Goal: Download file/media

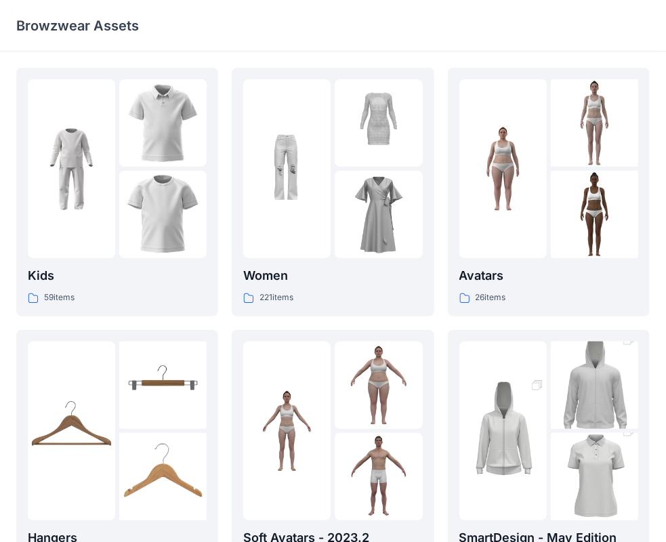
click at [416, 33] on div "Browzwear Assets" at bounding box center [280, 25] width 528 height 19
click at [324, 286] on div "Women 221 items" at bounding box center [332, 285] width 179 height 39
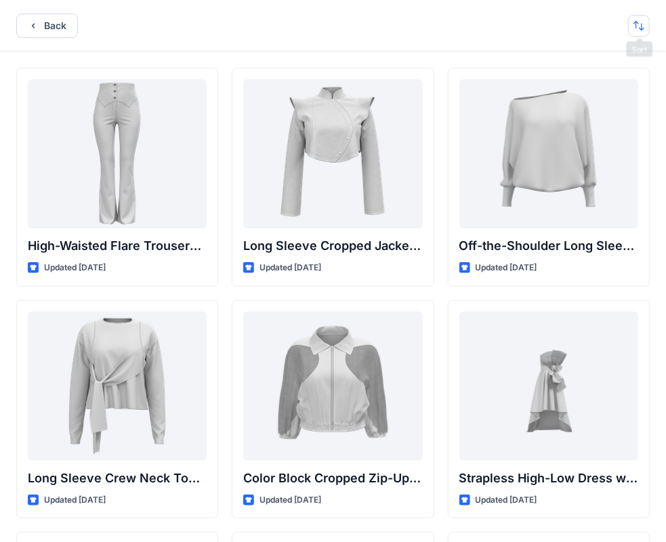
click at [642, 28] on button "button" at bounding box center [639, 26] width 22 height 22
click at [594, 103] on button "A to Z" at bounding box center [586, 90] width 123 height 31
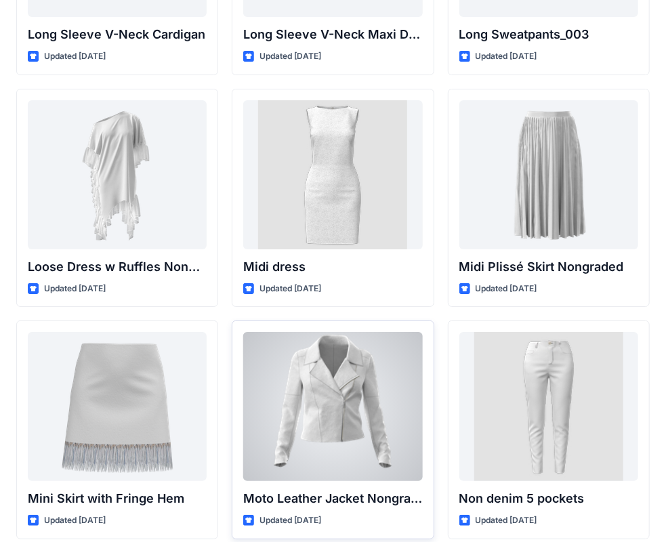
scroll to position [7921, 0]
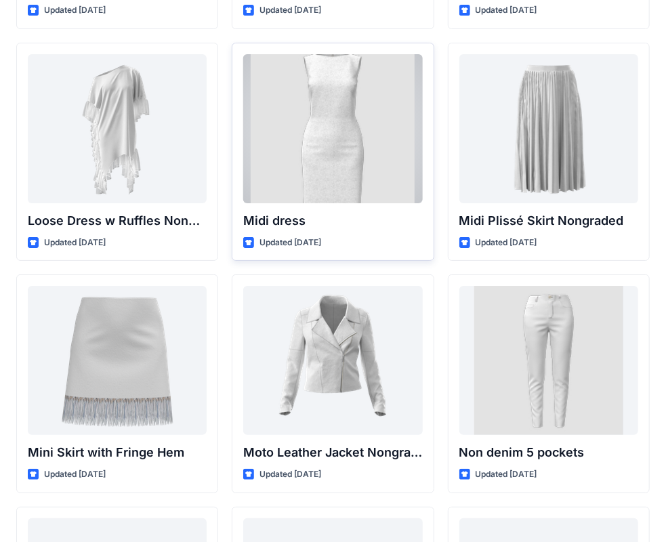
click at [273, 173] on div at bounding box center [332, 128] width 179 height 149
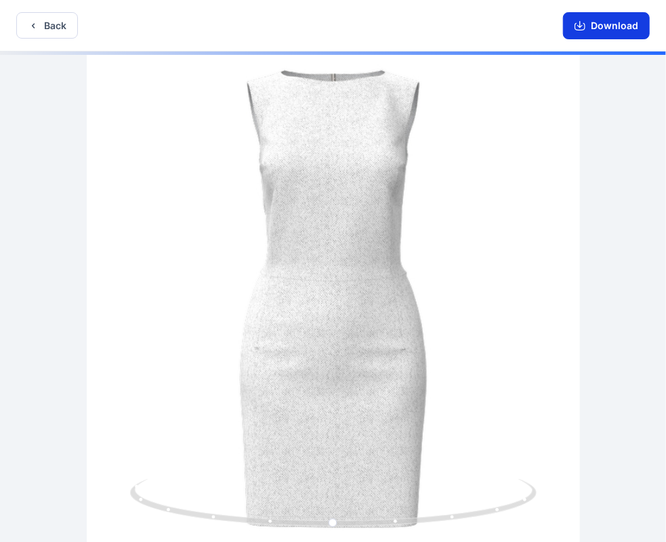
click at [595, 29] on button "Download" at bounding box center [606, 25] width 87 height 27
